Goal: Navigation & Orientation: Find specific page/section

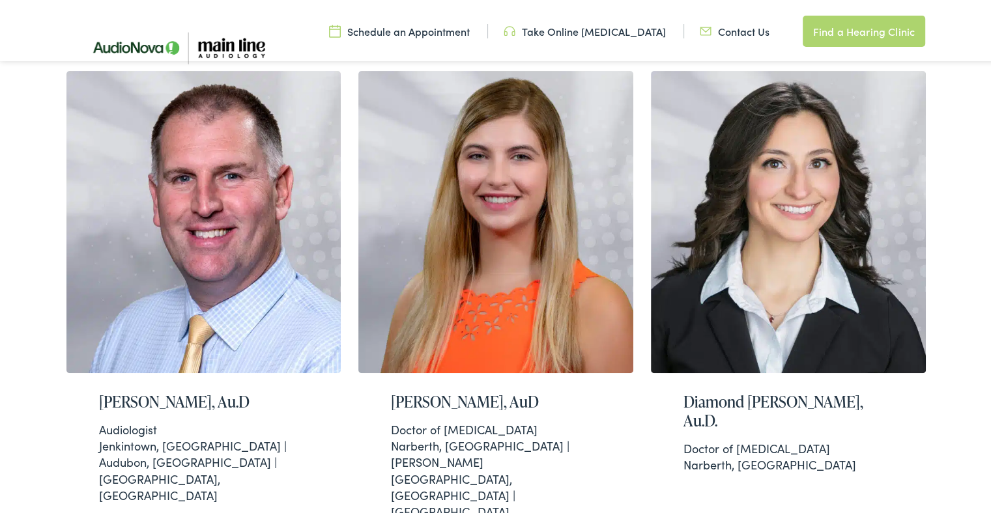
scroll to position [331, 0]
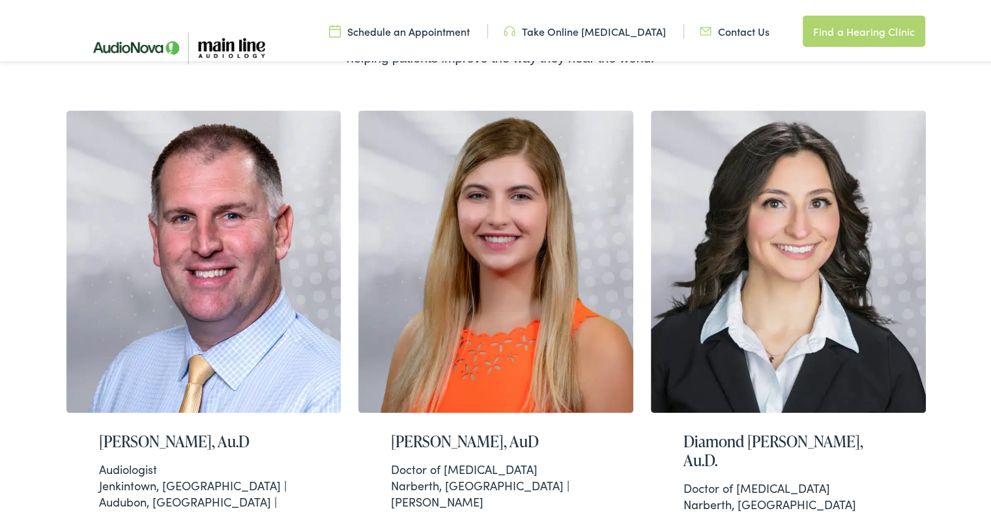
click at [140, 42] on img at bounding box center [177, 45] width 215 height 72
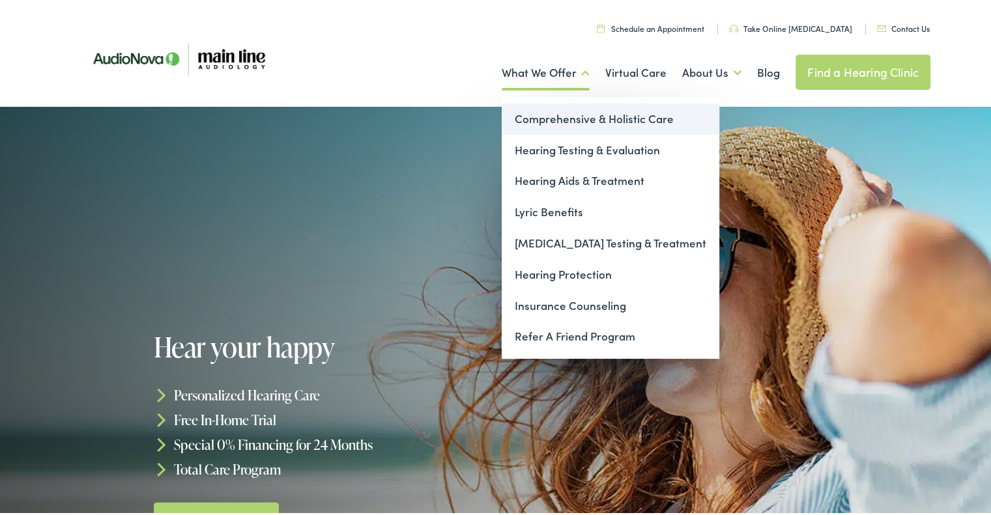
click at [568, 120] on link "Comprehensive & Holistic Care" at bounding box center [611, 116] width 218 height 31
